Goal: Information Seeking & Learning: Learn about a topic

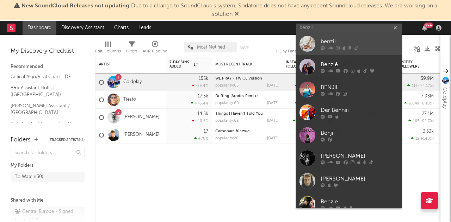
type input "benzii"
click at [302, 41] on div at bounding box center [308, 44] width 16 height 16
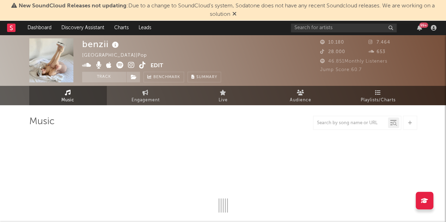
select select "6m"
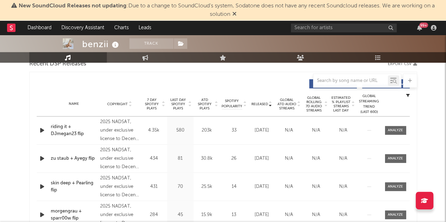
scroll to position [257, 0]
click at [191, 105] on icon at bounding box center [190, 105] width 4 height 3
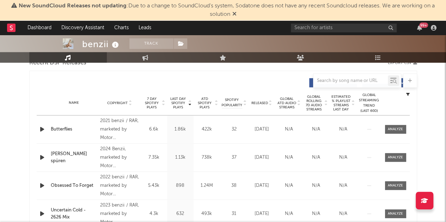
scroll to position [257, 0]
click at [271, 105] on icon at bounding box center [271, 104] width 4 height 3
